Goal: Task Accomplishment & Management: Use online tool/utility

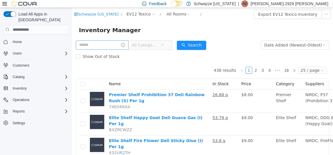
click at [93, 46] on input "text" at bounding box center [101, 44] width 53 height 9
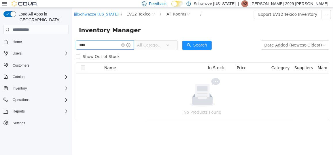
type input "****"
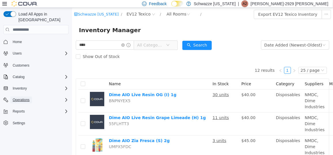
click at [20, 98] on span "Operations" at bounding box center [21, 100] width 17 height 5
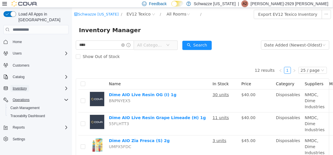
click at [22, 86] on span "Inventory" at bounding box center [20, 88] width 14 height 5
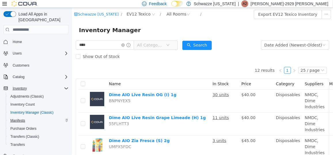
scroll to position [41, 0]
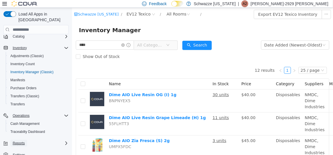
click at [18, 140] on span "Reports" at bounding box center [19, 143] width 12 height 7
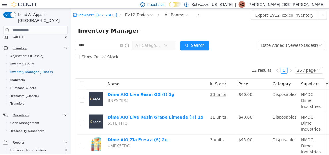
scroll to position [89, 0]
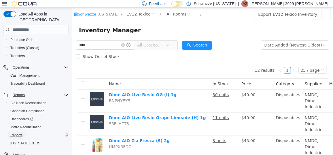
click at [21, 133] on span "Reports" at bounding box center [16, 135] width 12 height 5
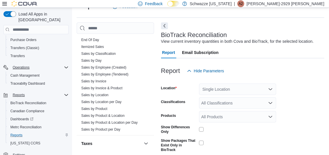
scroll to position [416, 0]
click at [127, 73] on link "Sales by Employee (Tendered)" at bounding box center [104, 73] width 47 height 4
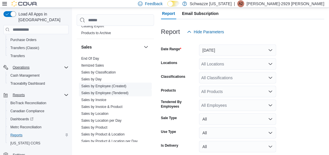
scroll to position [388, 0]
click at [110, 71] on link "Sales by Classification" at bounding box center [98, 72] width 35 height 4
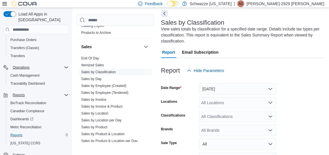
scroll to position [25, 0]
click at [96, 124] on span "Sales by Product" at bounding box center [115, 127] width 73 height 7
click at [97, 126] on link "Sales by Product" at bounding box center [94, 128] width 26 height 4
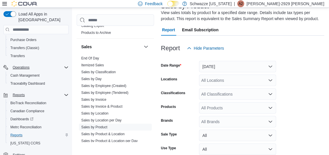
scroll to position [42, 0]
click at [218, 126] on div "All Brands" at bounding box center [237, 122] width 77 height 12
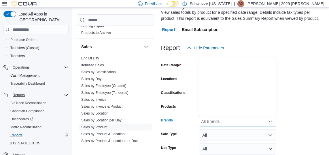
scroll to position [227, 0]
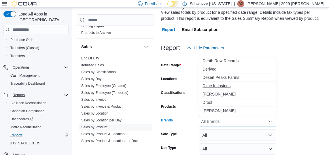
click at [225, 86] on span "Dime Industries" at bounding box center [237, 86] width 70 height 6
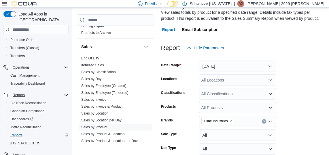
click at [301, 83] on form "Date Range [DATE] Locations All Locations Classifications All Classifications P…" at bounding box center [242, 119] width 163 height 131
click at [246, 60] on div at bounding box center [242, 57] width 163 height 7
click at [240, 62] on button "[DATE]" at bounding box center [237, 67] width 77 height 12
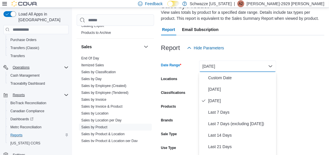
scroll to position [45, 0]
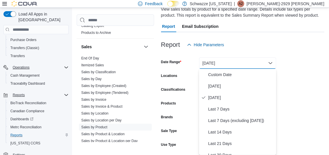
click at [312, 100] on form "Date Range [DATE] Locations All Locations Classifications All Classifications P…" at bounding box center [242, 116] width 163 height 131
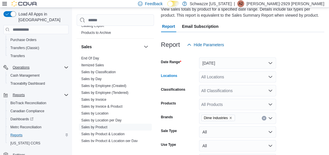
click at [240, 82] on div "All Locations" at bounding box center [237, 77] width 77 height 12
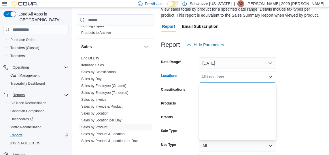
scroll to position [285, 0]
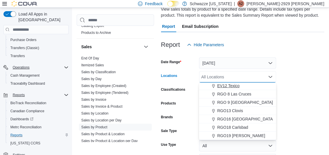
click at [230, 88] on span "EV12 Texico" at bounding box center [228, 86] width 22 height 6
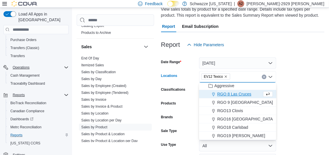
scroll to position [276, 0]
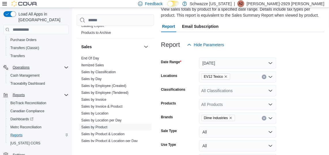
click at [310, 90] on form "Date Range [DATE] Locations EV12 Texico Classifications All Classifications Pro…" at bounding box center [242, 116] width 163 height 131
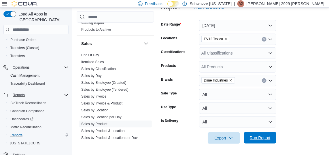
click at [270, 139] on span "Run Report" at bounding box center [260, 138] width 21 height 6
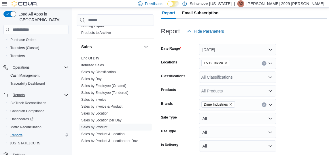
scroll to position [59, 0]
click at [287, 105] on form "Date Range [DATE] Locations EV12 Texico Classifications All Classifications Pro…" at bounding box center [244, 102] width 166 height 131
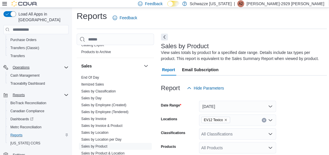
scroll to position [0, 0]
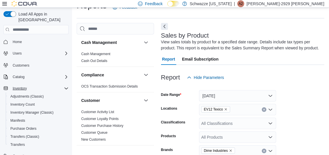
scroll to position [19, 0]
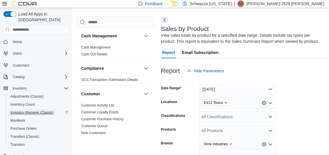
click at [19, 111] on span "Inventory Manager (Classic)" at bounding box center [31, 113] width 43 height 5
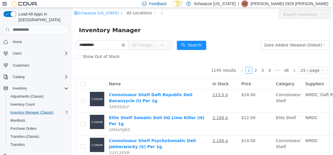
type input "**********"
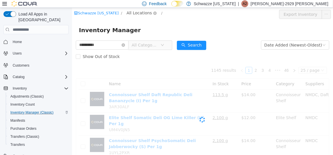
click at [132, 13] on span "All Locations" at bounding box center [138, 13] width 25 height 6
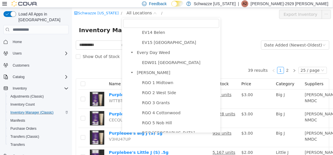
scroll to position [313, 0]
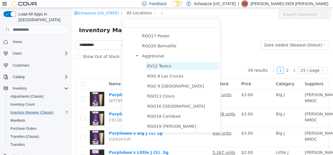
click at [147, 64] on span "EV12 Texico" at bounding box center [159, 66] width 24 height 5
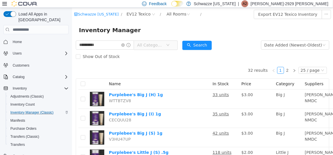
click at [198, 40] on div "Search" at bounding box center [196, 45] width 29 height 12
click at [198, 43] on button "Search" at bounding box center [196, 45] width 29 height 9
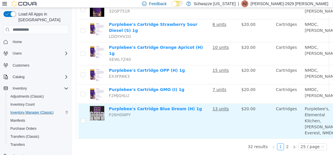
scroll to position [469, 80]
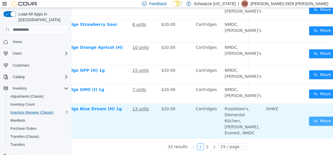
click at [309, 121] on button "Move" at bounding box center [322, 121] width 26 height 9
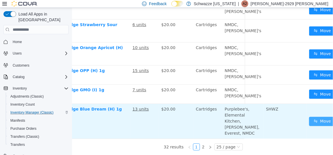
scroll to position [469, 76]
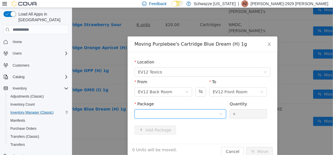
click at [215, 117] on div at bounding box center [178, 114] width 81 height 9
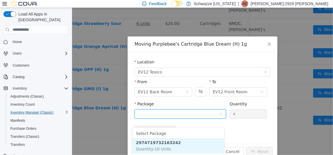
click at [184, 139] on li "2974719732163242 Quantity : 10 Units" at bounding box center [178, 147] width 92 height 16
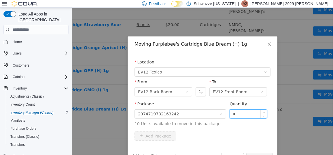
click at [232, 112] on input "*" at bounding box center [248, 114] width 37 height 9
type input "***"
click at [246, 153] on button "Move" at bounding box center [259, 157] width 26 height 9
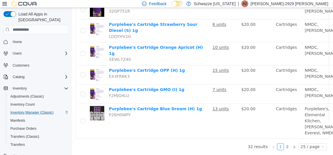
scroll to position [469, 80]
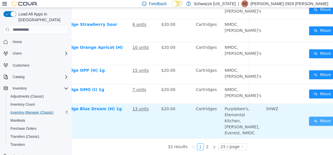
click at [309, 120] on button "Move" at bounding box center [322, 121] width 26 height 9
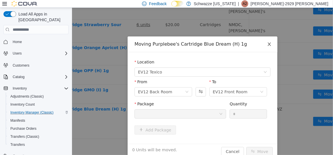
click at [273, 46] on span "Close" at bounding box center [269, 44] width 16 height 16
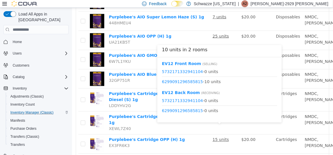
scroll to position [478, 0]
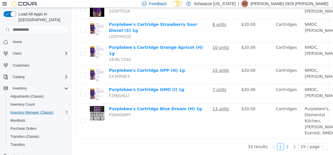
click at [284, 144] on link "2" at bounding box center [287, 147] width 6 height 6
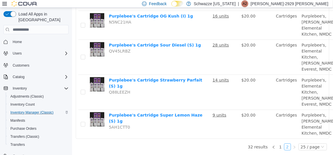
scroll to position [242, 0]
click at [278, 144] on link "1" at bounding box center [280, 147] width 6 height 6
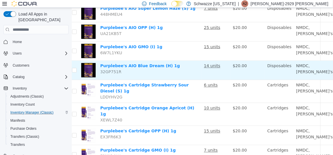
scroll to position [399, 80]
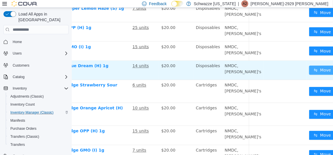
click at [309, 75] on button "Move" at bounding box center [322, 70] width 26 height 9
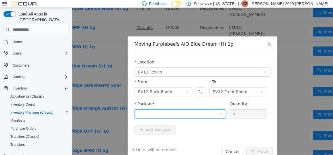
click at [184, 117] on div at bounding box center [178, 114] width 81 height 9
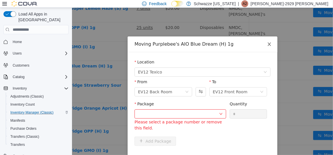
click at [273, 39] on span "Close" at bounding box center [269, 44] width 16 height 16
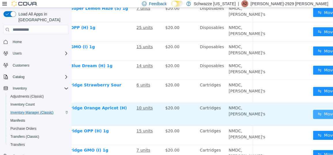
click at [313, 119] on button "Move" at bounding box center [326, 114] width 26 height 9
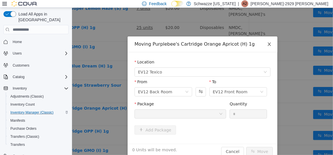
click at [268, 46] on icon "icon: close" at bounding box center [269, 44] width 5 height 5
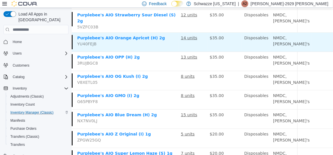
scroll to position [254, 80]
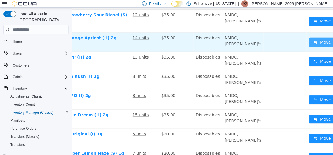
click at [309, 47] on button "Move" at bounding box center [322, 41] width 26 height 9
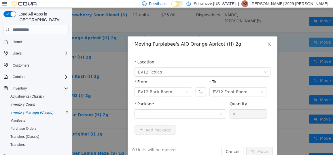
scroll to position [254, 76]
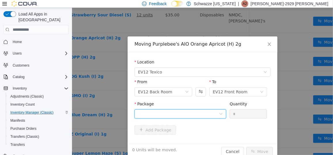
click at [197, 115] on div at bounding box center [178, 114] width 81 height 9
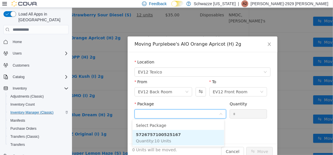
click at [209, 144] on li "5726757100525167 Quantity : 10 Units" at bounding box center [178, 138] width 92 height 16
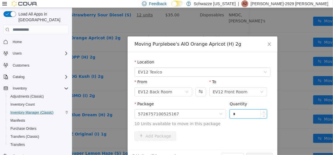
click at [232, 116] on input "*" at bounding box center [248, 114] width 37 height 9
type input "**"
click at [246, 153] on button "Move" at bounding box center [259, 157] width 26 height 9
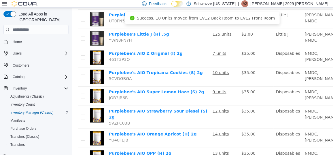
scroll to position [0, 0]
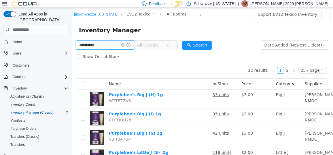
click at [106, 45] on input "**********" at bounding box center [104, 44] width 58 height 9
type input "********"
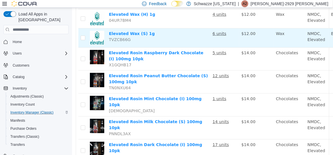
scroll to position [137, 0]
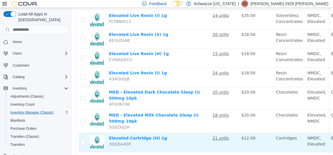
scroll to position [441, 78]
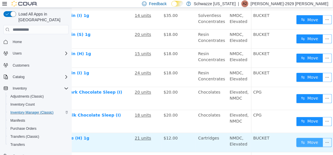
click at [297, 138] on button "Move" at bounding box center [309, 142] width 26 height 9
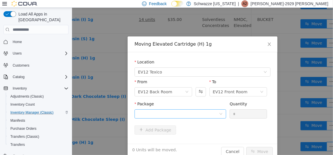
drag, startPoint x: 161, startPoint y: 120, endPoint x: 170, endPoint y: 111, distance: 12.8
click at [170, 111] on div "Package" at bounding box center [180, 111] width 92 height 20
click at [170, 111] on div at bounding box center [178, 114] width 81 height 9
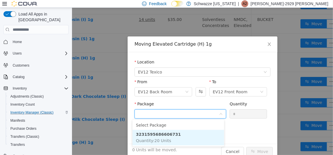
click at [181, 136] on li "3231595686606731 Quantity : 20 Units" at bounding box center [178, 138] width 92 height 16
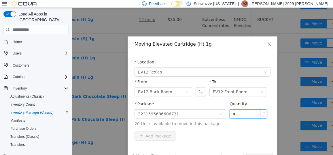
click at [230, 114] on input "*" at bounding box center [248, 114] width 37 height 9
type input "**"
click at [246, 153] on button "Move" at bounding box center [259, 157] width 26 height 9
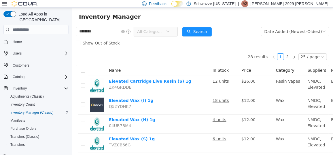
scroll to position [0, 0]
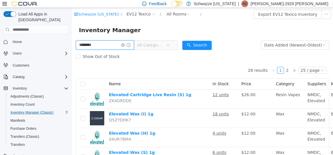
click at [94, 44] on input "********" at bounding box center [104, 44] width 58 height 9
type input "***"
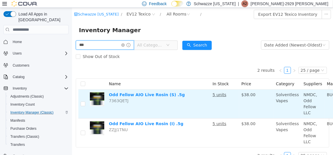
scroll to position [0, 74]
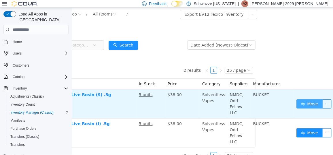
click at [303, 108] on button "Move" at bounding box center [309, 103] width 26 height 9
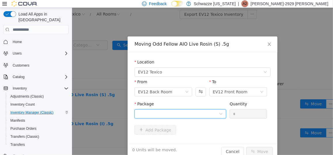
click at [163, 113] on div at bounding box center [178, 114] width 81 height 9
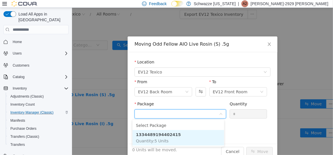
click at [157, 135] on strong "1334489194402415" at bounding box center [158, 134] width 45 height 5
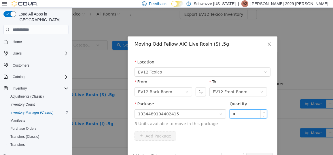
click at [231, 115] on input "*" at bounding box center [248, 114] width 37 height 9
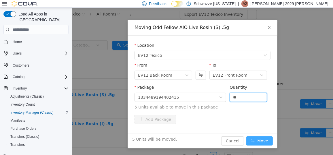
type input "*"
click at [263, 136] on button "Move" at bounding box center [259, 140] width 26 height 9
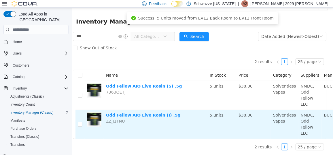
scroll to position [12, 74]
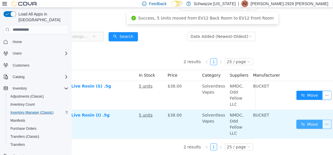
click at [312, 121] on button "Move" at bounding box center [309, 124] width 26 height 9
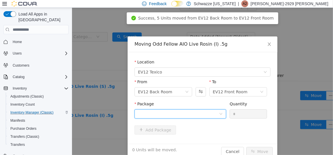
click at [186, 110] on div at bounding box center [178, 114] width 81 height 9
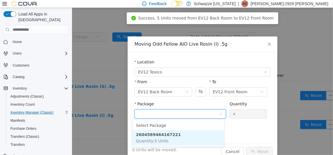
click at [141, 133] on strong "2604589464167221" at bounding box center [158, 134] width 45 height 5
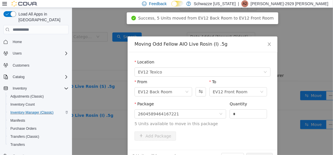
click at [238, 109] on div "Quantity" at bounding box center [247, 105] width 37 height 8
click at [239, 117] on input "*" at bounding box center [248, 114] width 37 height 9
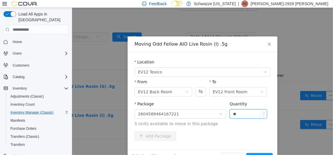
type input "**"
click at [246, 153] on button "Move" at bounding box center [259, 157] width 26 height 9
